Goal: Transaction & Acquisition: Book appointment/travel/reservation

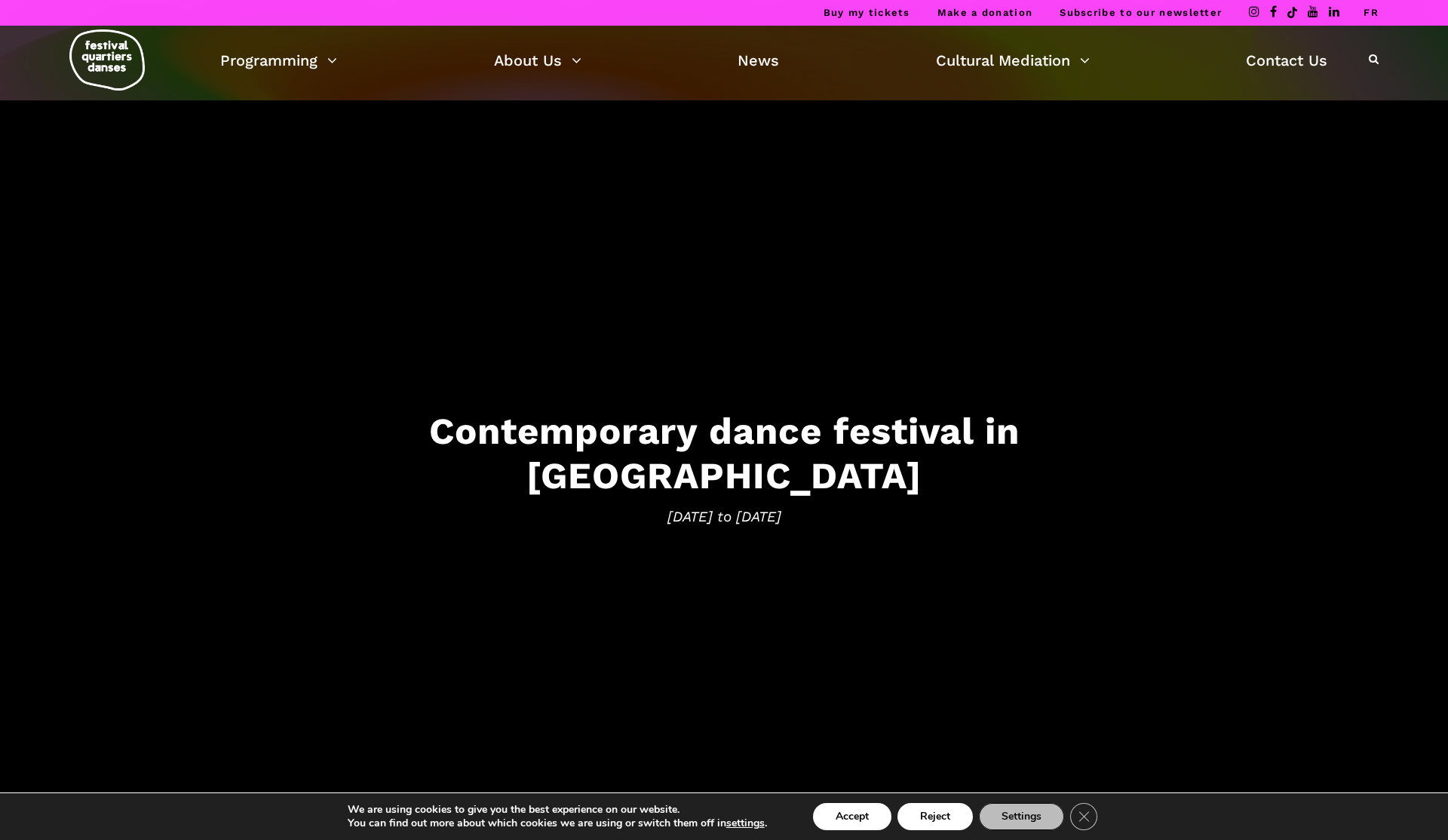
click at [331, 91] on div "Programming Ticketing 2025 Free Programming Calendar of FQD 2025 The Artists of…" at bounding box center [724, 63] width 1426 height 76
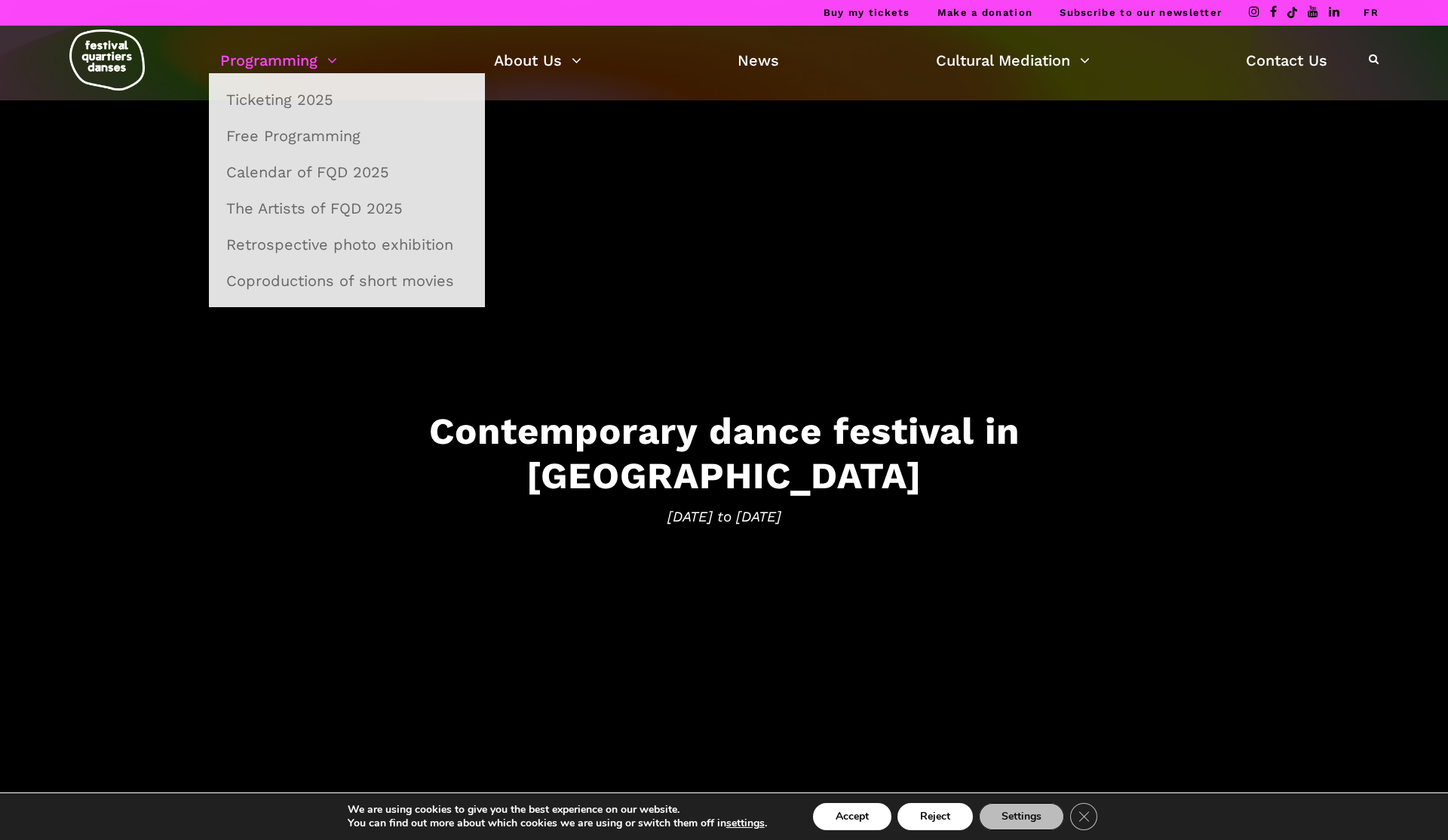
click at [314, 71] on link "Programming" at bounding box center [279, 60] width 117 height 26
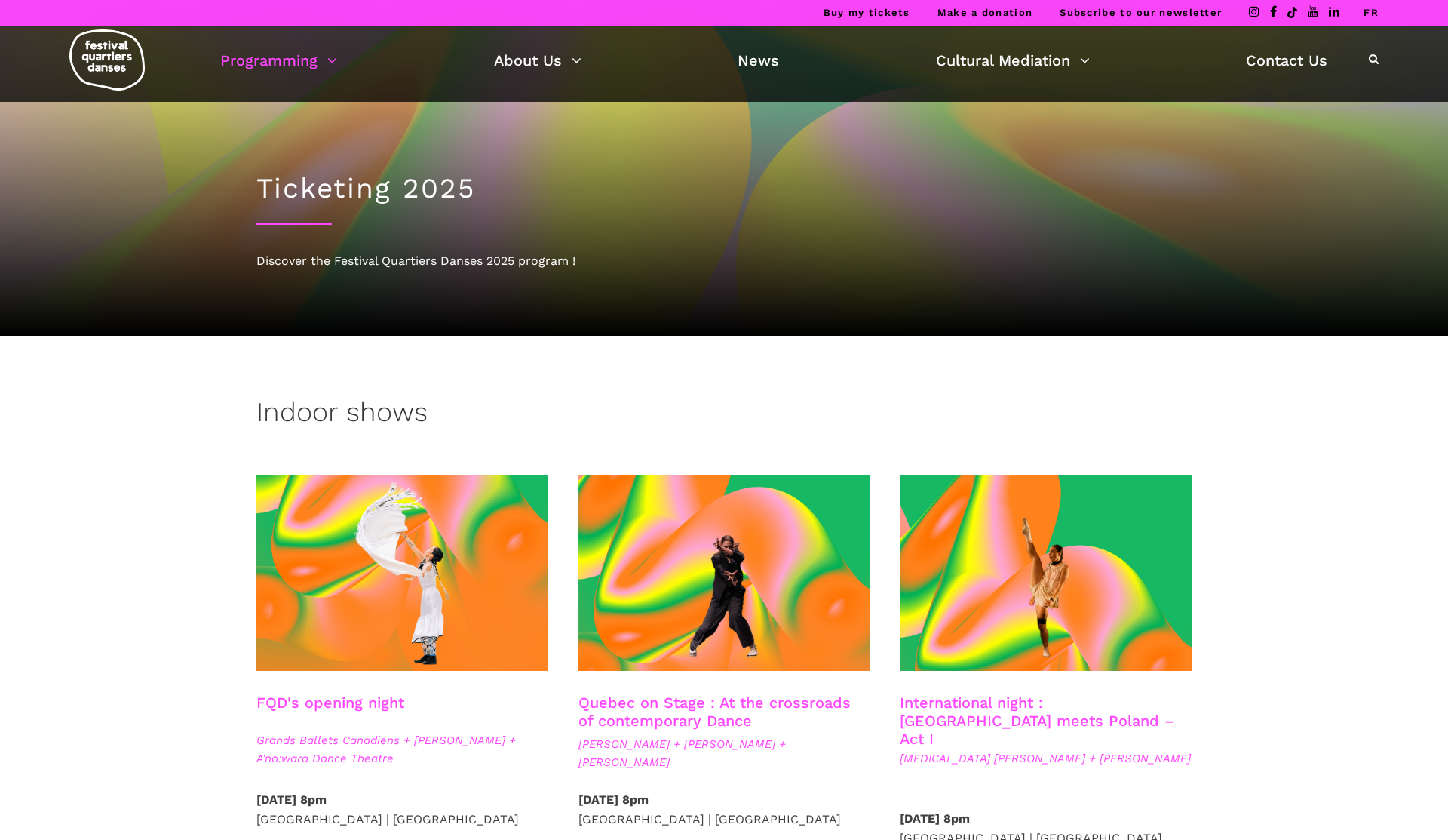
click at [318, 101] on div "Programming Ticketing 2025 Free Programming Calendar of FQD 2025 The Artists of…" at bounding box center [724, 63] width 1426 height 76
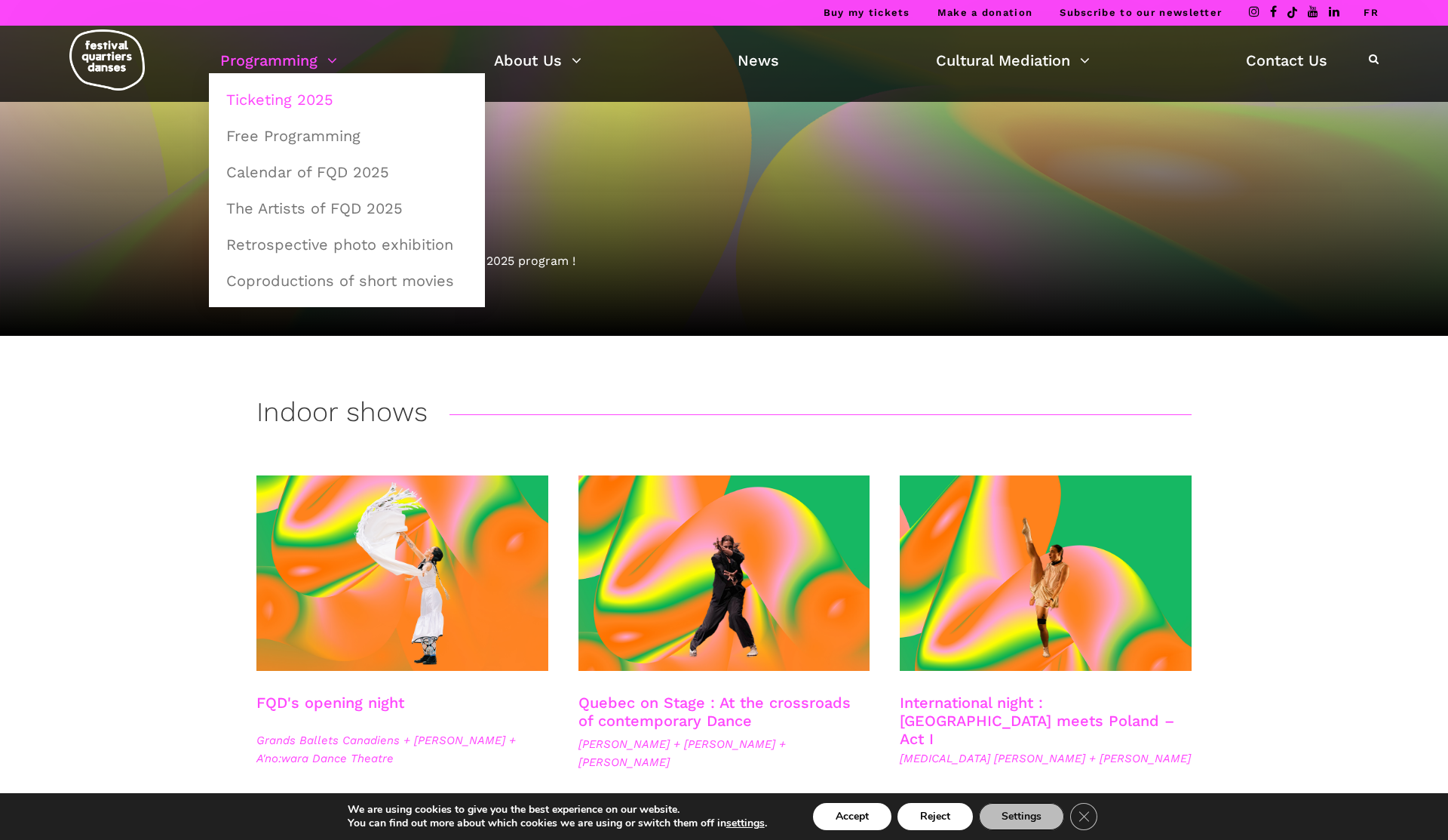
click at [289, 96] on link "Ticketing 2025" at bounding box center [347, 99] width 259 height 34
